Goal: Check status

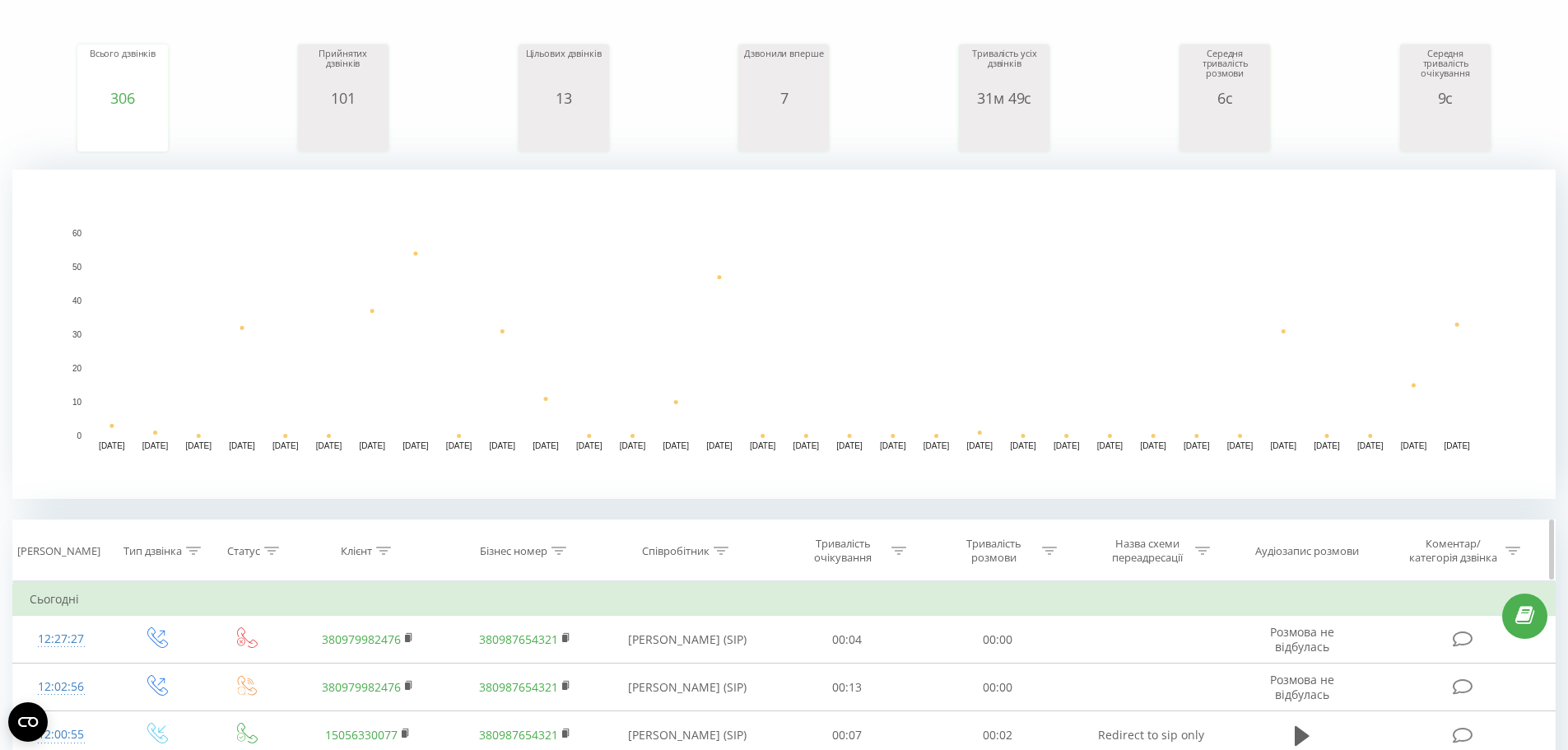
scroll to position [412, 0]
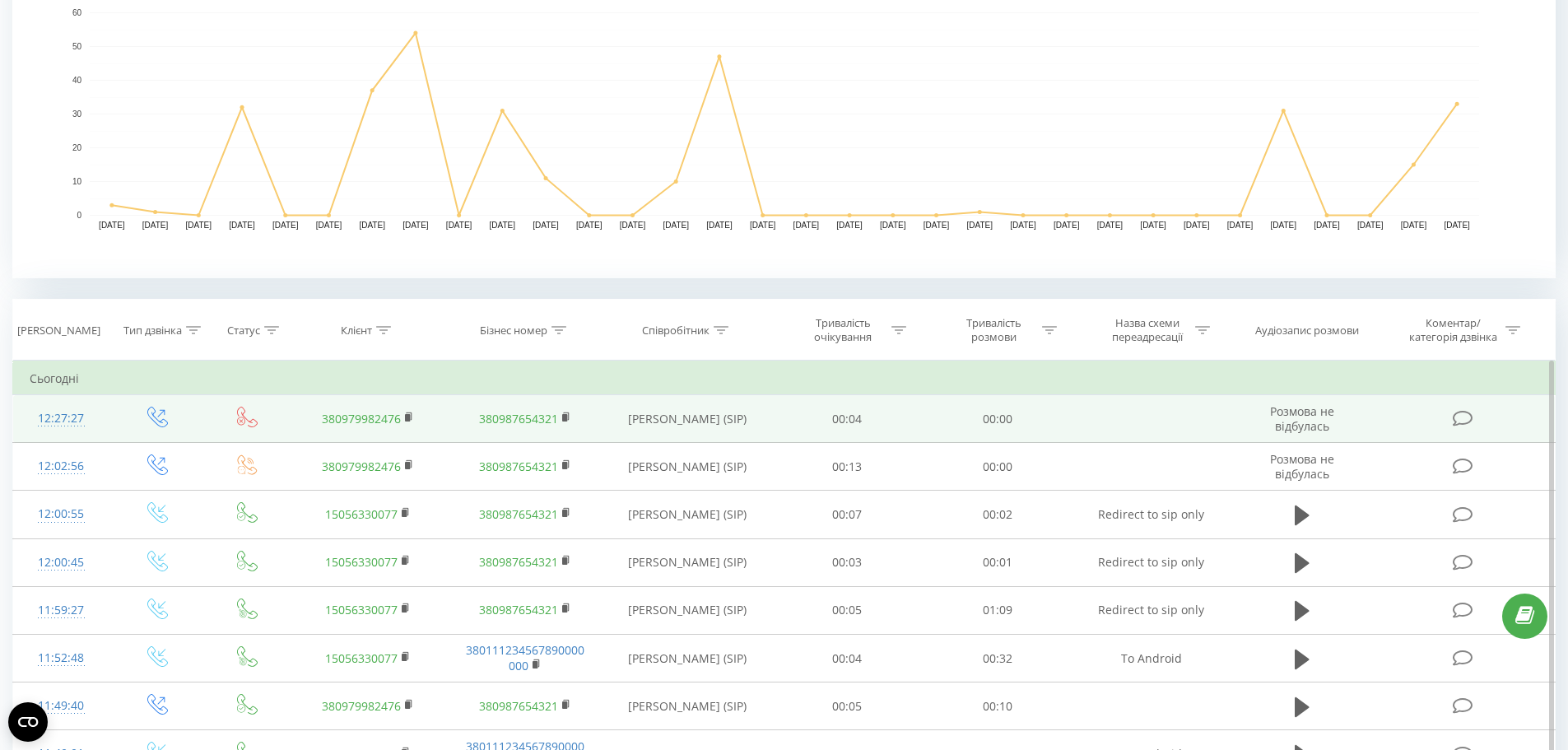
click at [379, 415] on link "380979982476" at bounding box center [361, 418] width 79 height 16
click at [386, 421] on link "380979982476" at bounding box center [361, 418] width 79 height 16
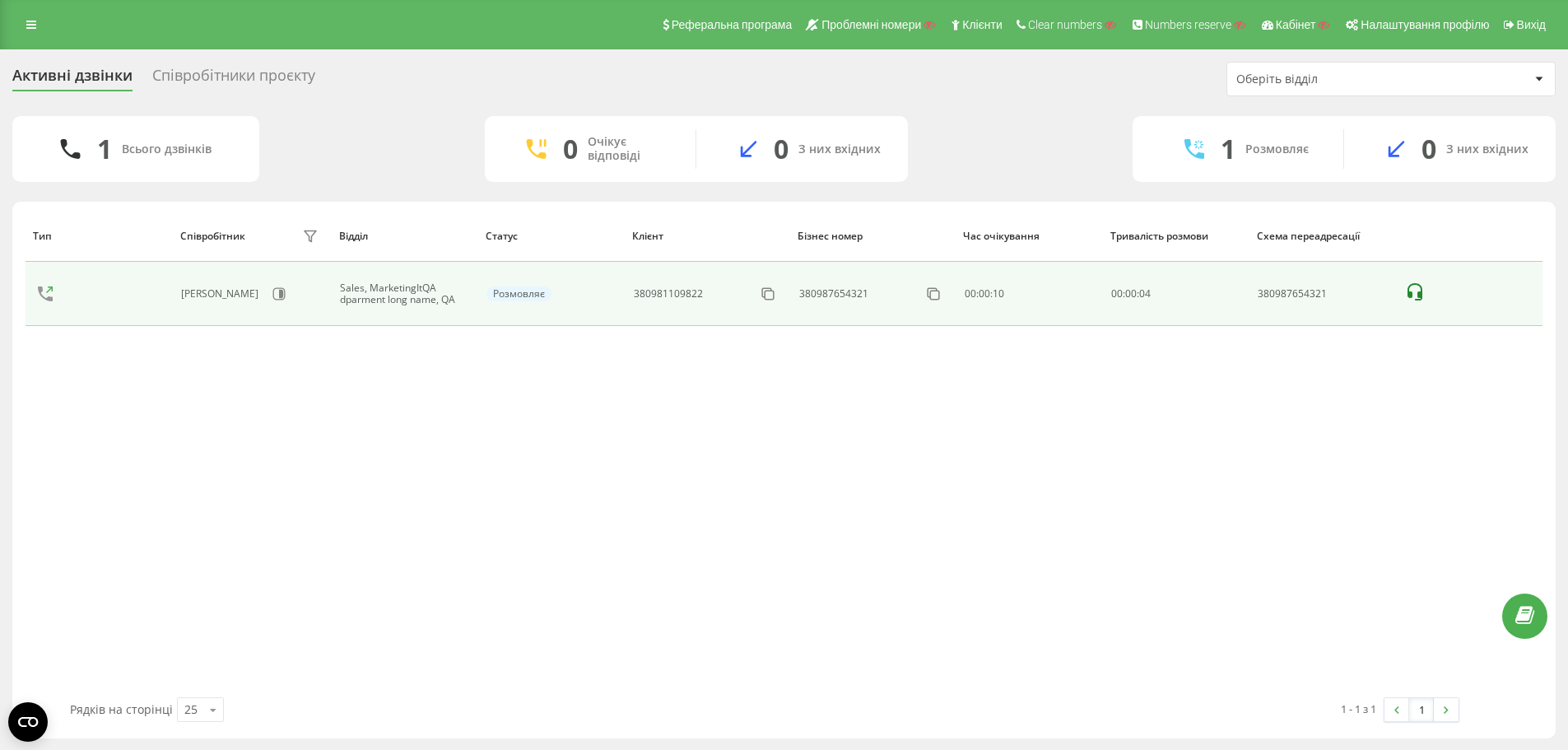
click at [1419, 287] on icon at bounding box center [1415, 292] width 20 height 20
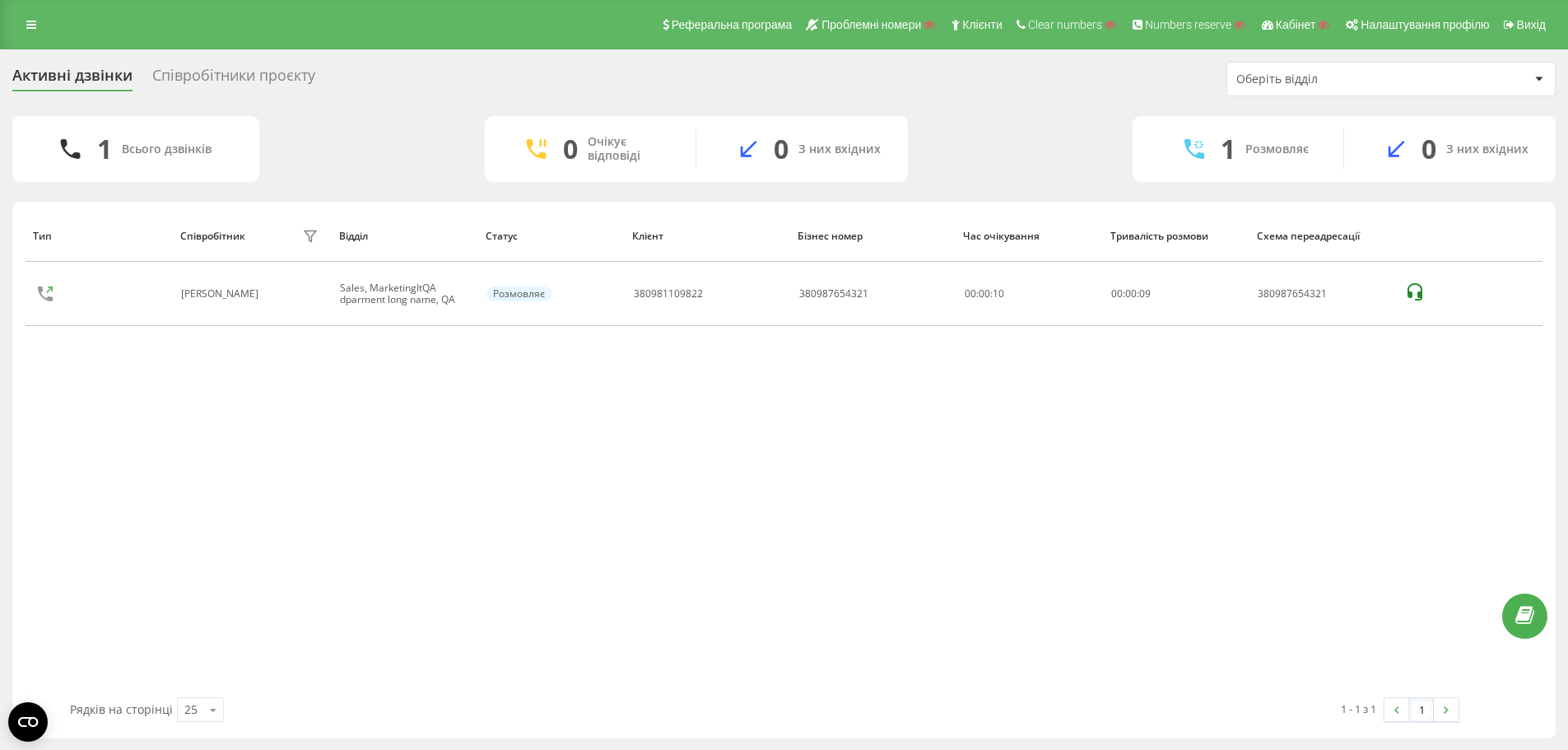
drag, startPoint x: 941, startPoint y: 463, endPoint x: 980, endPoint y: 571, distance: 114.8
click at [941, 463] on div "Тип Співробітник фільтру Відділ Статус Клієнт Бізнес номер Час очікування Трива…" at bounding box center [784, 454] width 1518 height 488
